Goal: Find specific page/section: Go to known website

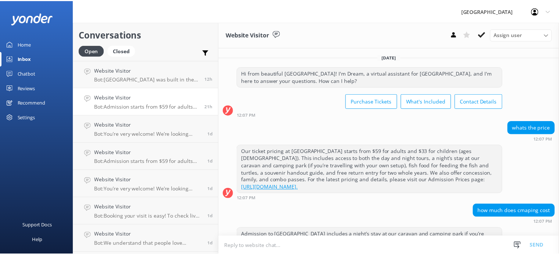
scroll to position [112, 0]
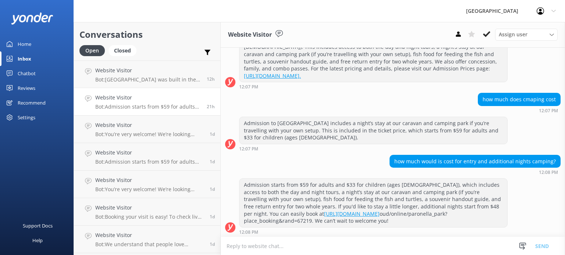
click at [324, 212] on link "[URL][DOMAIN_NAME]" at bounding box center [352, 214] width 56 height 7
click at [25, 43] on div "Home" at bounding box center [25, 44] width 14 height 15
